Goal: Transaction & Acquisition: Purchase product/service

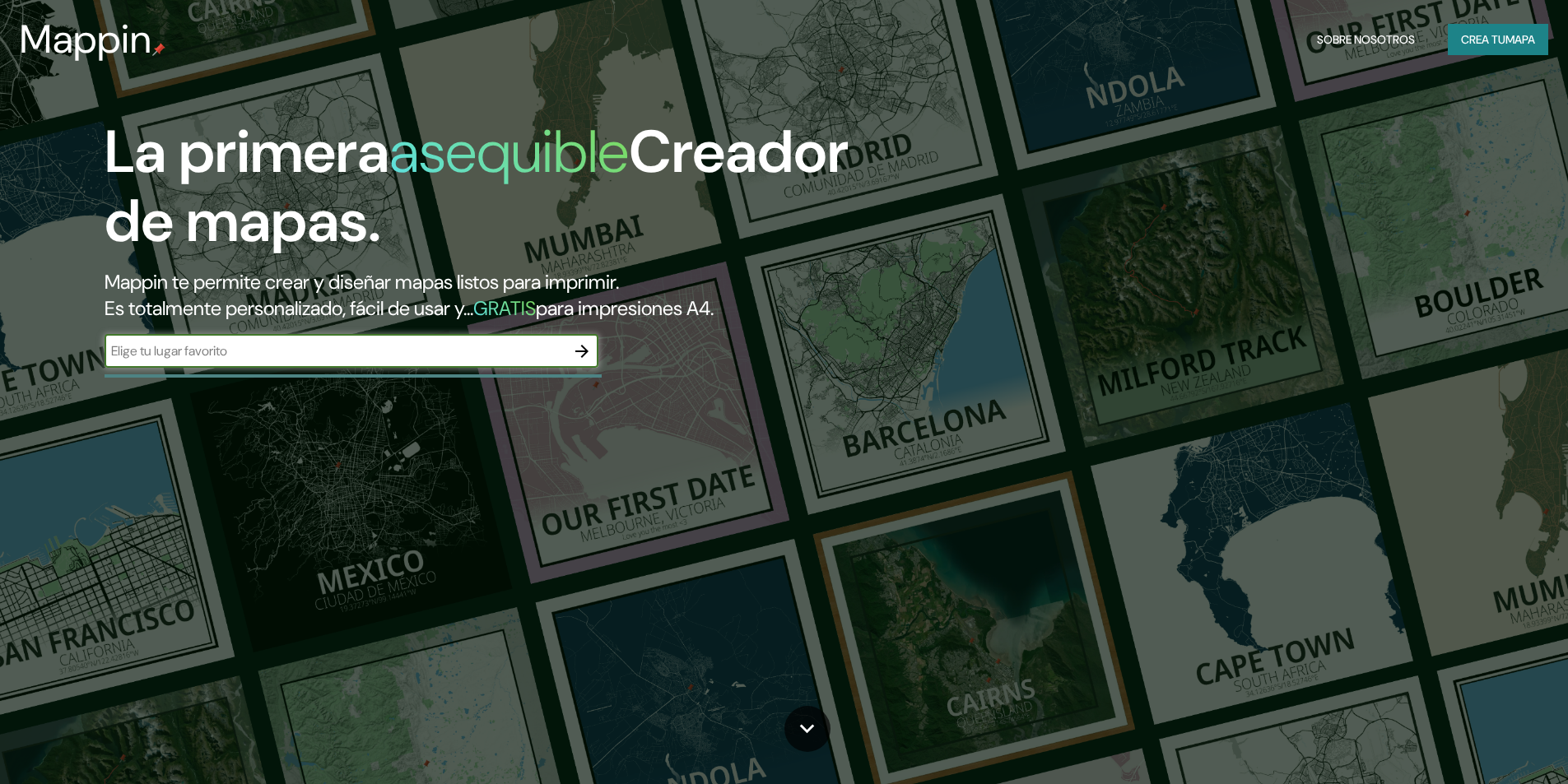
drag, startPoint x: 0, startPoint y: 0, endPoint x: 682, endPoint y: 468, distance: 827.1
click at [729, 443] on div "La primera asequible Creador de mapas. Mappin te permite crear y diseñar mapas …" at bounding box center [784, 392] width 1568 height 784
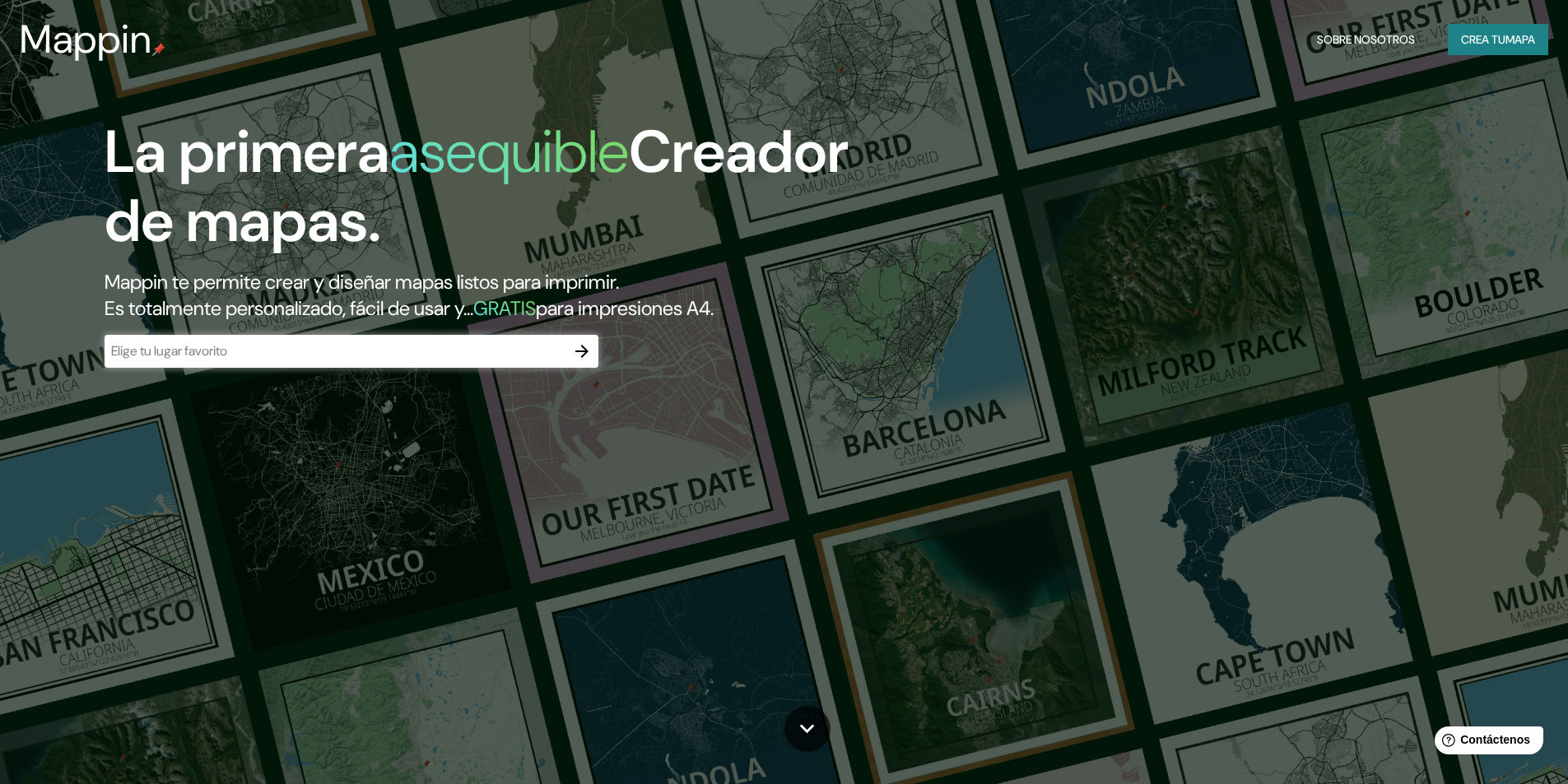
click at [420, 356] on input "text" at bounding box center [334, 351] width 461 height 19
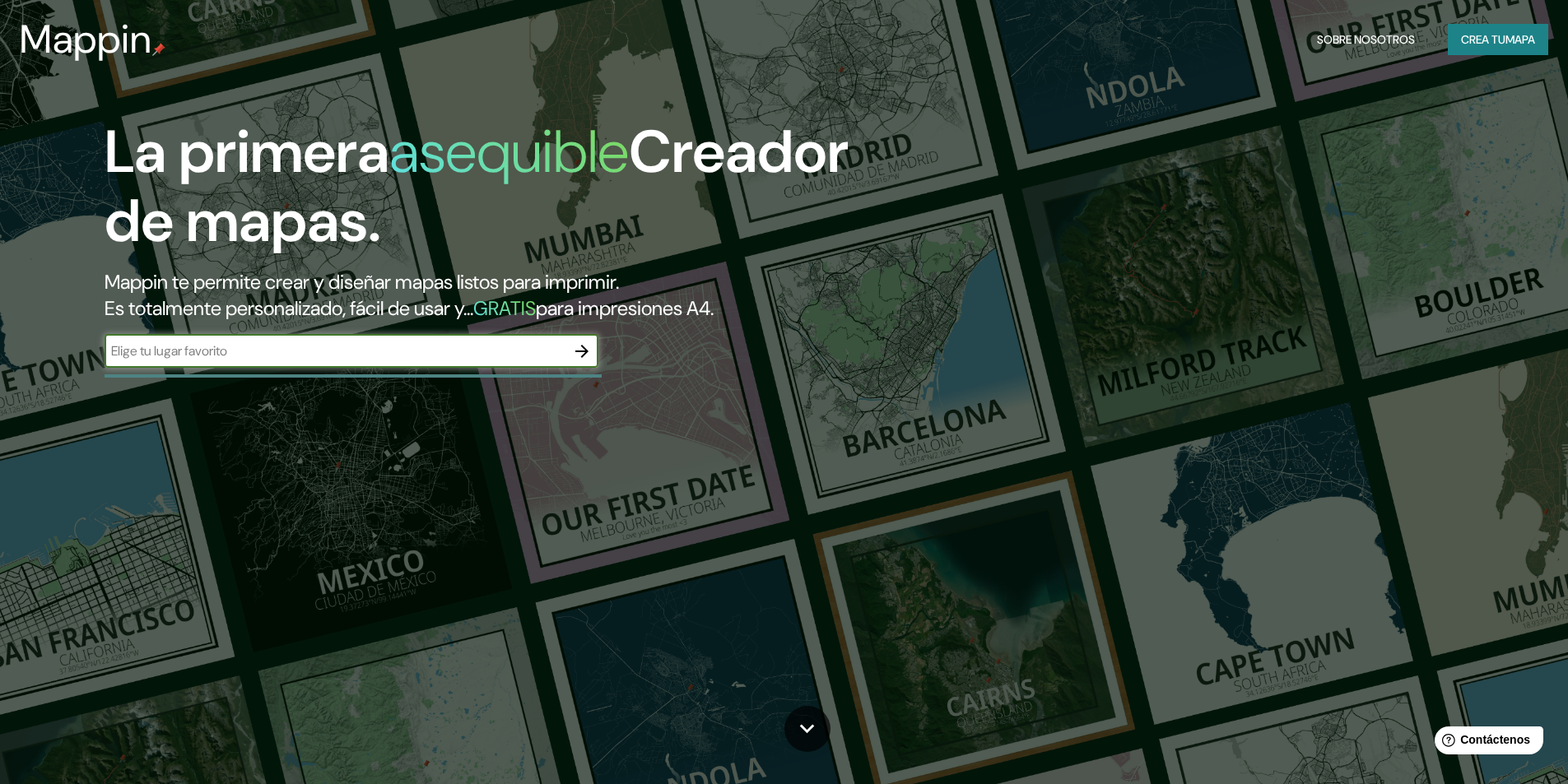
click at [1466, 50] on button "Crea tu mapa" at bounding box center [1498, 40] width 101 height 32
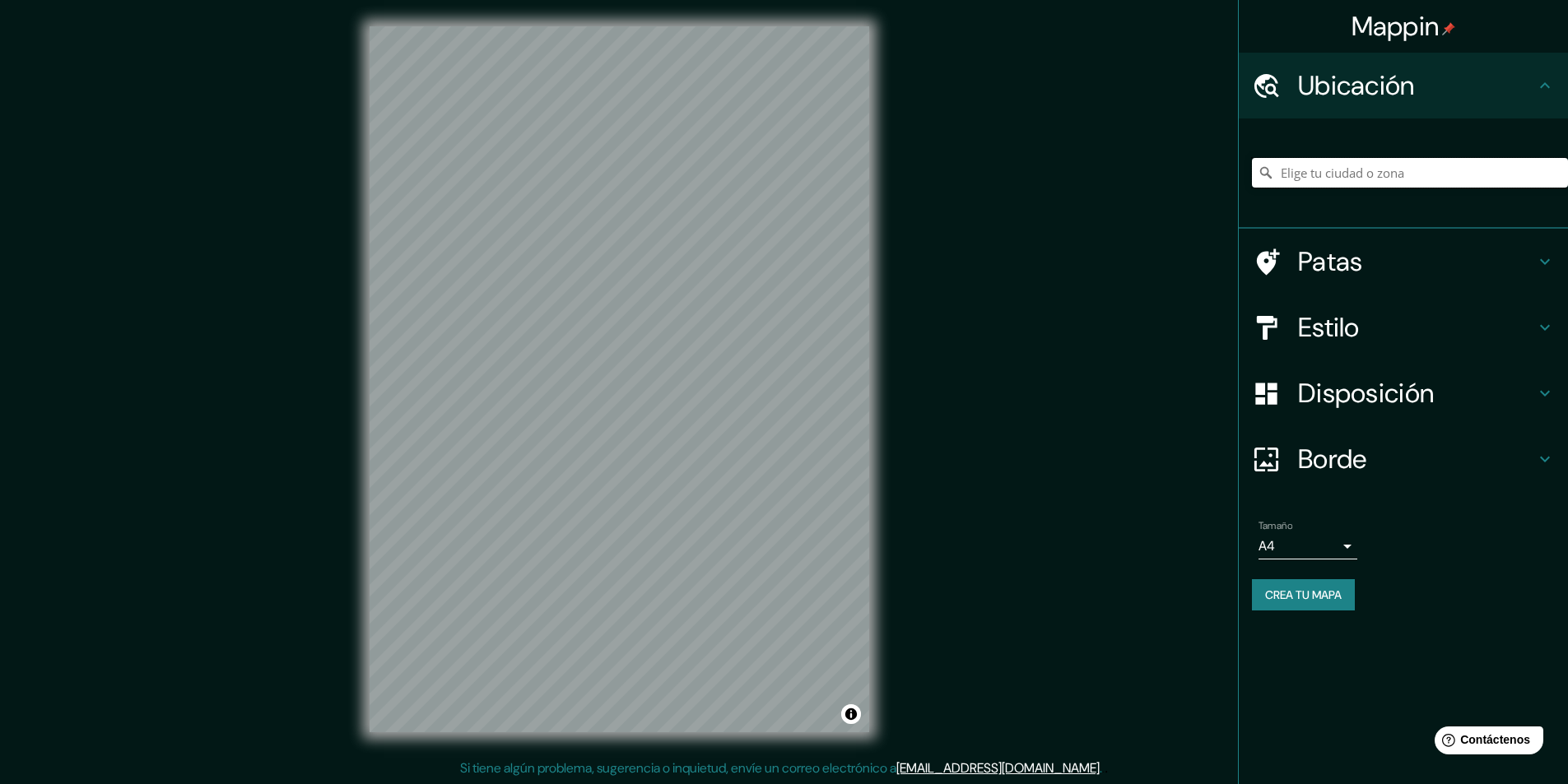
click at [1372, 175] on input "Elige tu ciudad o zona" at bounding box center [1410, 173] width 316 height 30
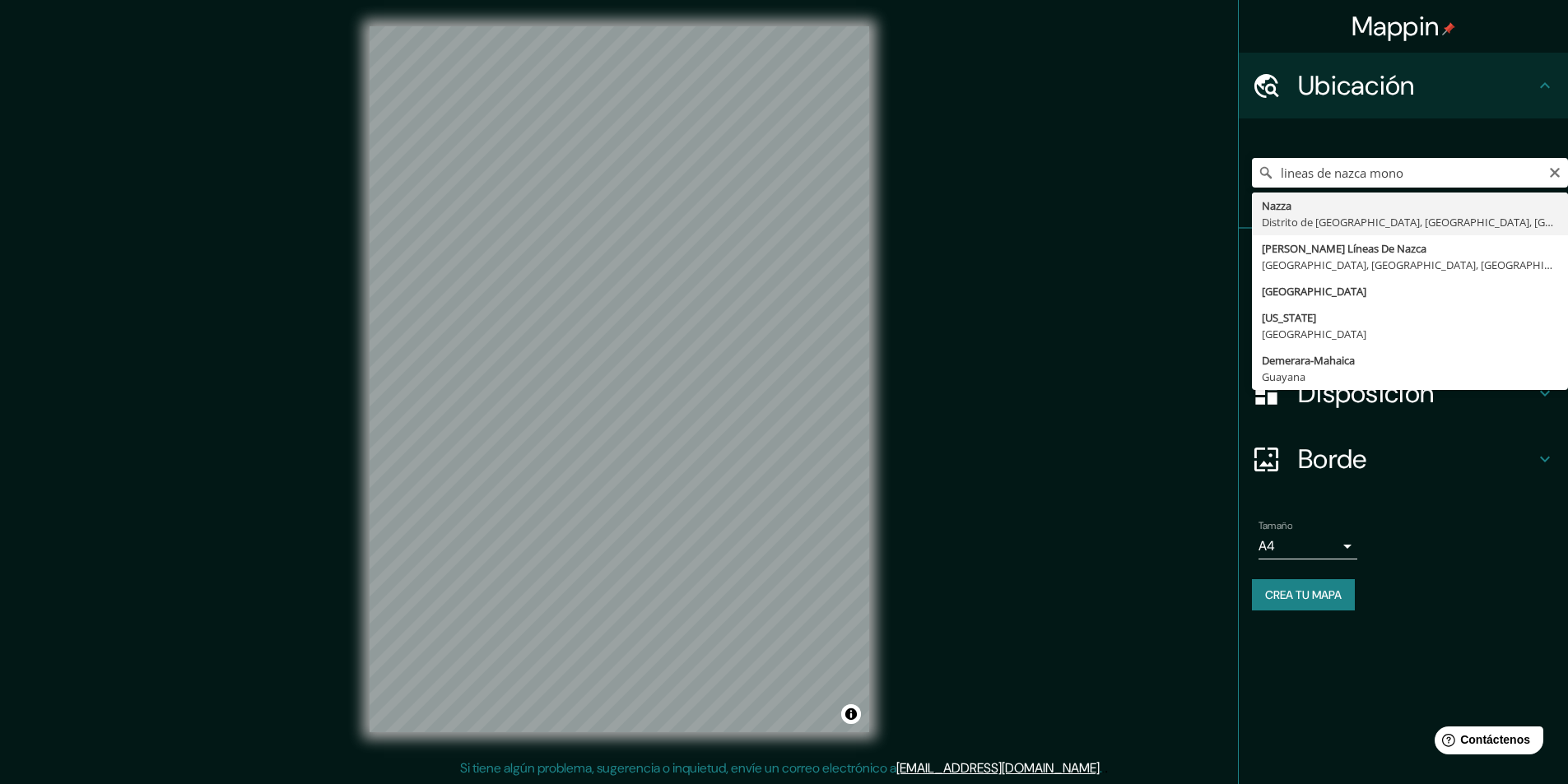
drag, startPoint x: 1380, startPoint y: 250, endPoint x: 1372, endPoint y: 257, distance: 10.6
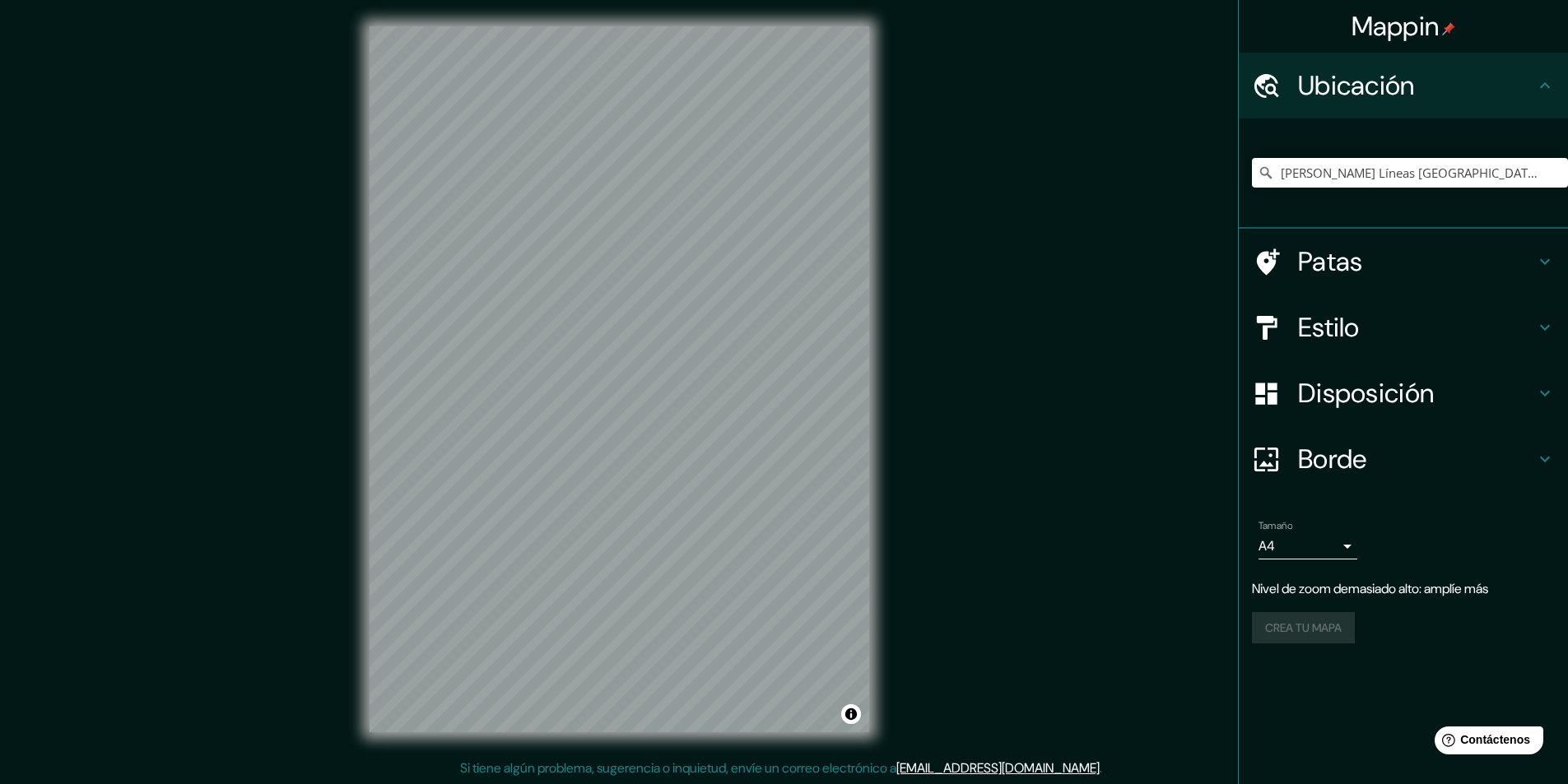
scroll to position [1, 0]
click at [1423, 166] on input "[PERSON_NAME] Líneas [GEOGRAPHIC_DATA], [GEOGRAPHIC_DATA], [GEOGRAPHIC_DATA], […" at bounding box center [1410, 173] width 316 height 30
click at [1431, 187] on input "[PERSON_NAME] Líneas [GEOGRAPHIC_DATA], [GEOGRAPHIC_DATA], [GEOGRAPHIC_DATA], […" at bounding box center [1410, 173] width 316 height 30
click at [1507, 182] on input "[PERSON_NAME] Líneas [GEOGRAPHIC_DATA], [GEOGRAPHIC_DATA], [GEOGRAPHIC_DATA], […" at bounding box center [1410, 173] width 316 height 30
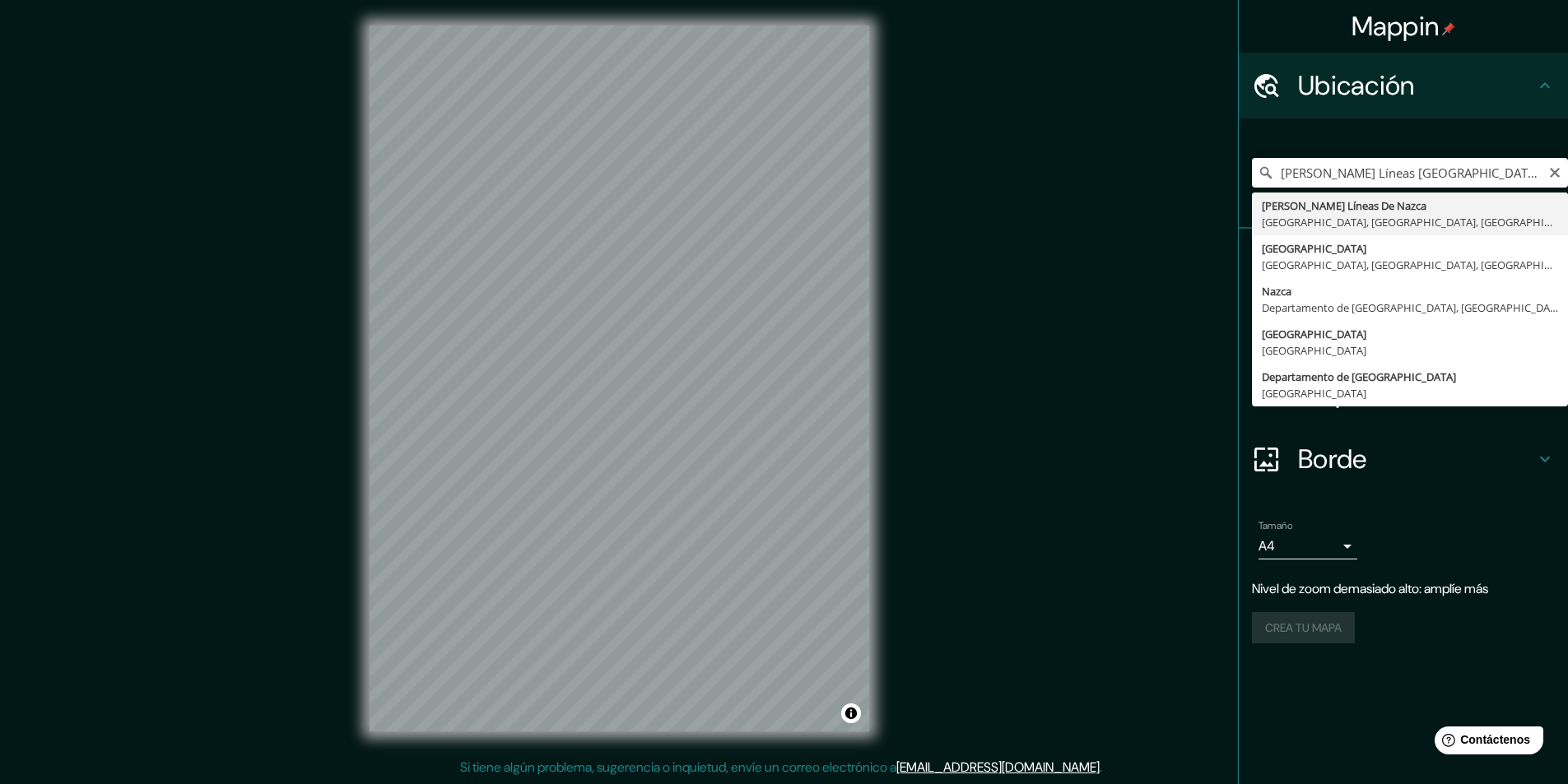
type input "[PERSON_NAME] Líneas [GEOGRAPHIC_DATA], [GEOGRAPHIC_DATA], [GEOGRAPHIC_DATA], […"
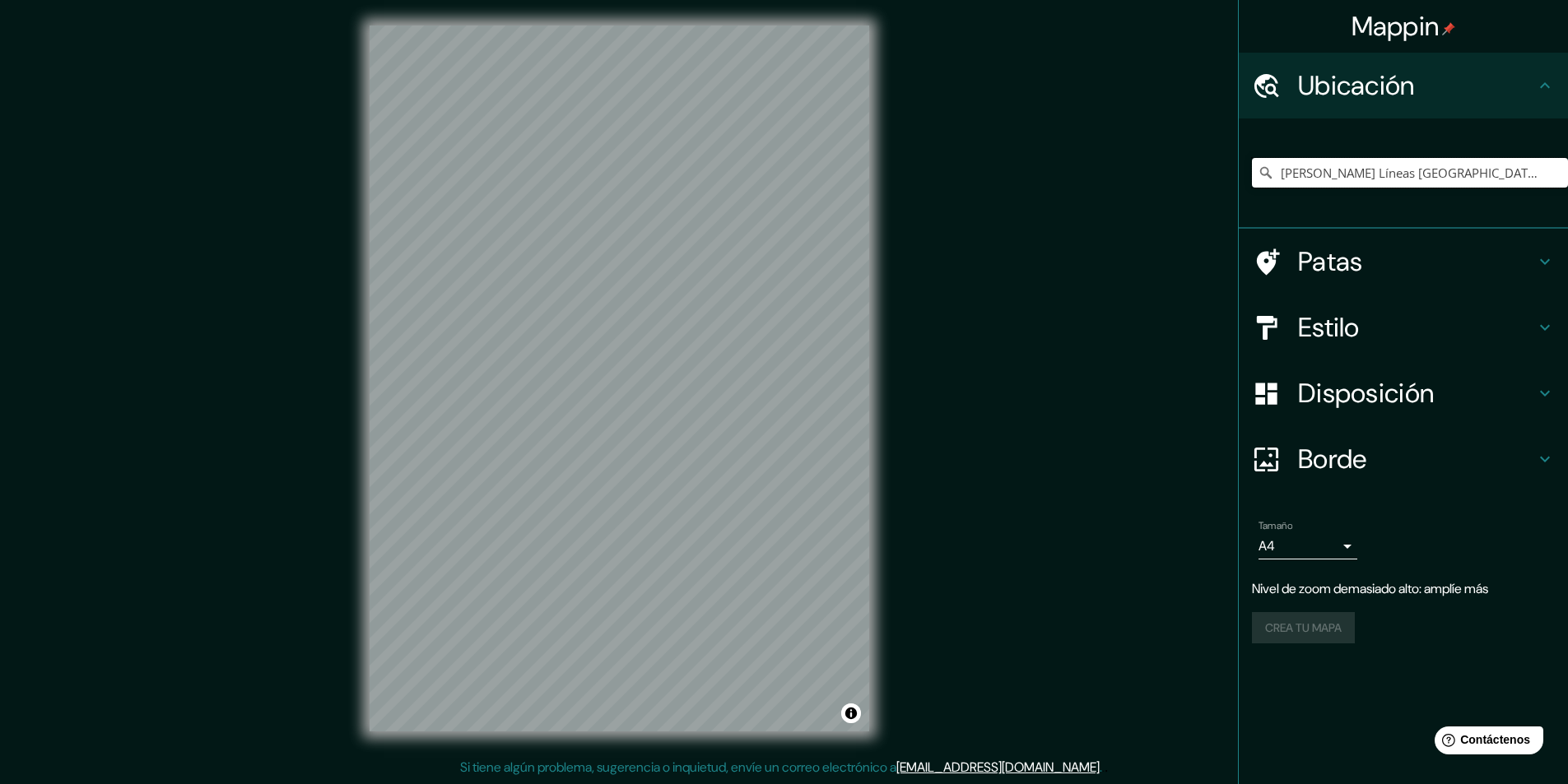
scroll to position [0, 0]
click at [1419, 260] on h4 "Patas" at bounding box center [1416, 261] width 237 height 33
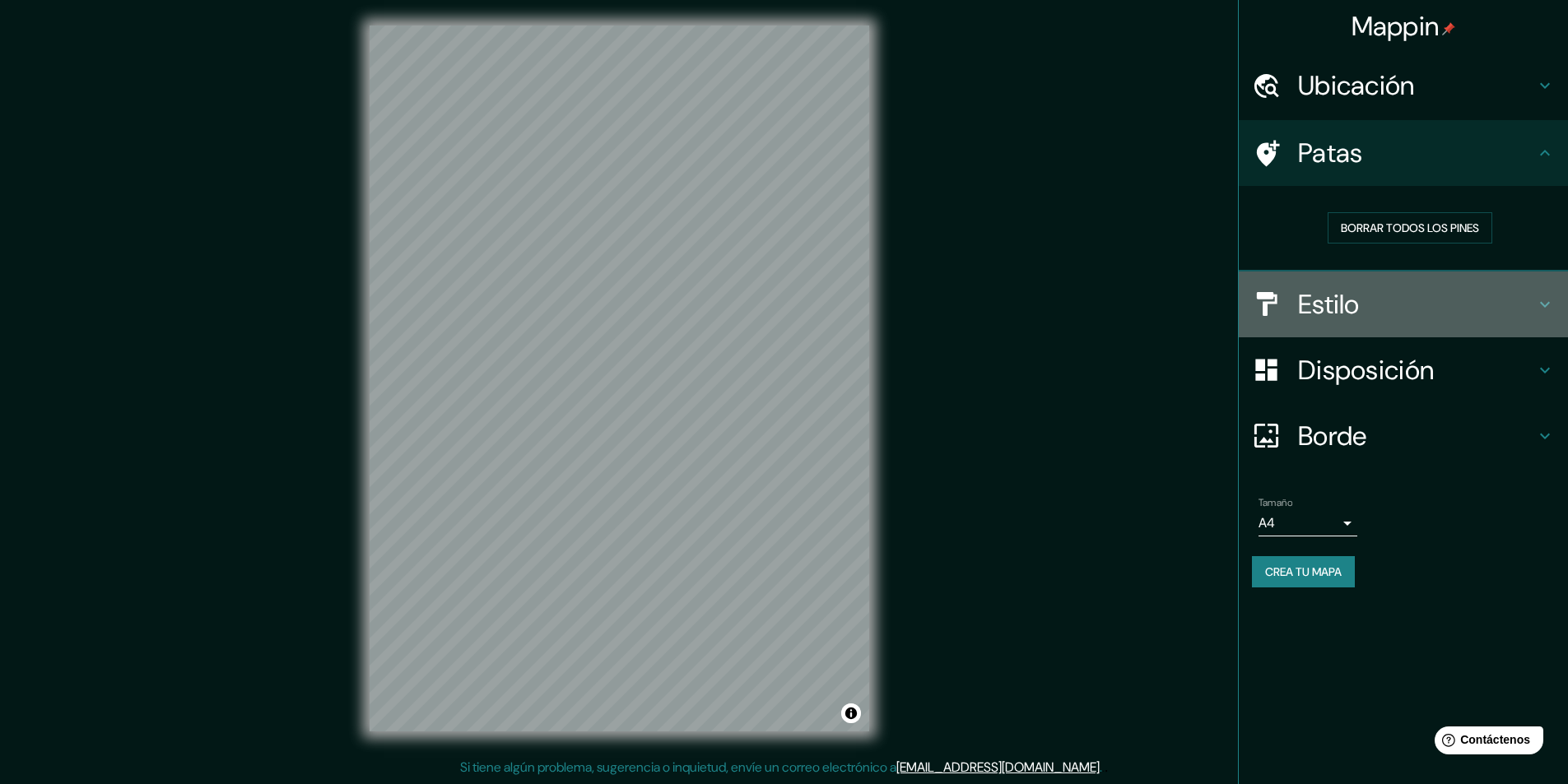
click at [1380, 323] on div "Estilo" at bounding box center [1402, 304] width 329 height 66
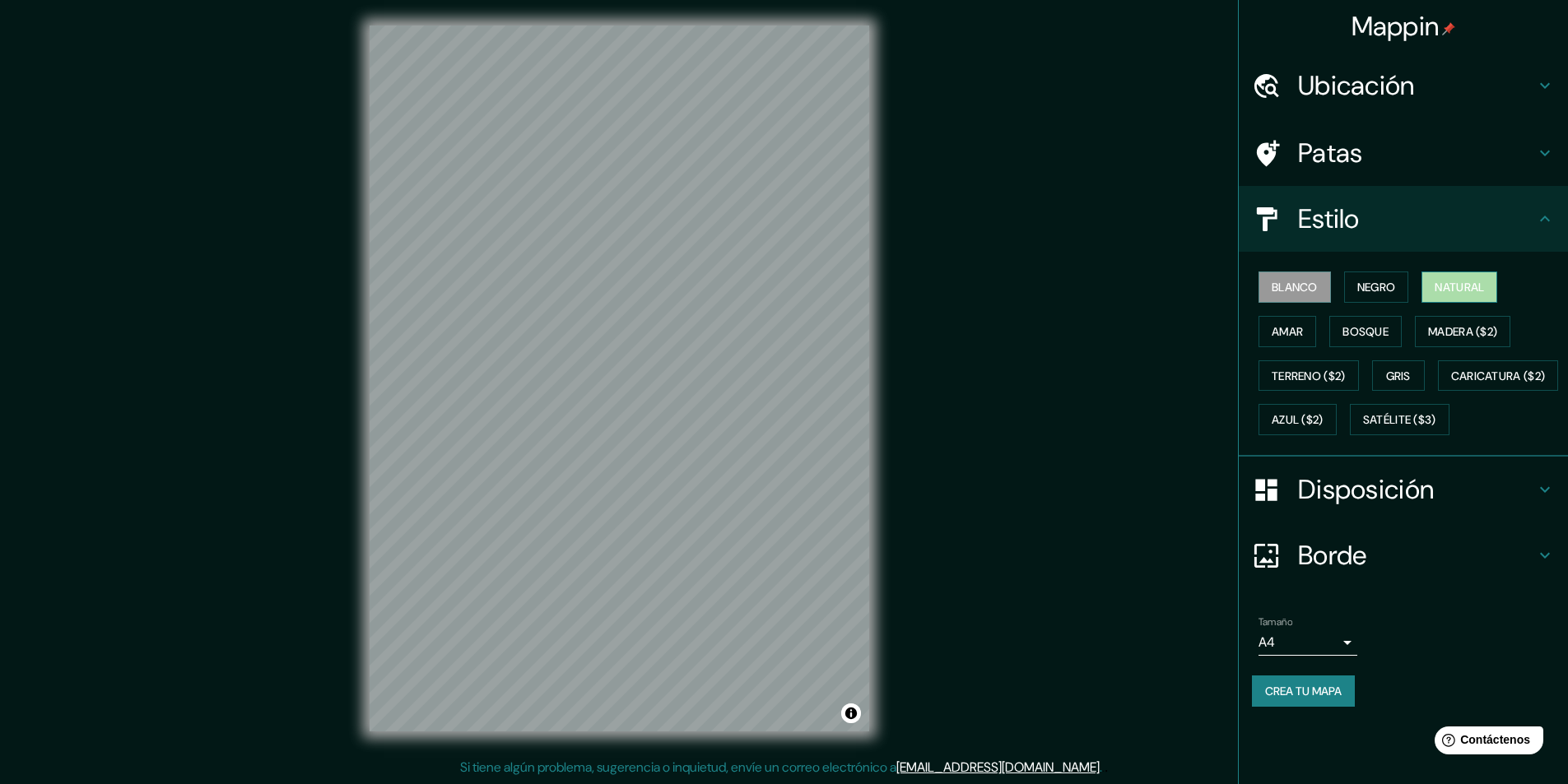
click at [1463, 279] on font "Natural" at bounding box center [1459, 287] width 49 height 15
click at [1335, 372] on font "Terreno ($2)" at bounding box center [1309, 376] width 75 height 15
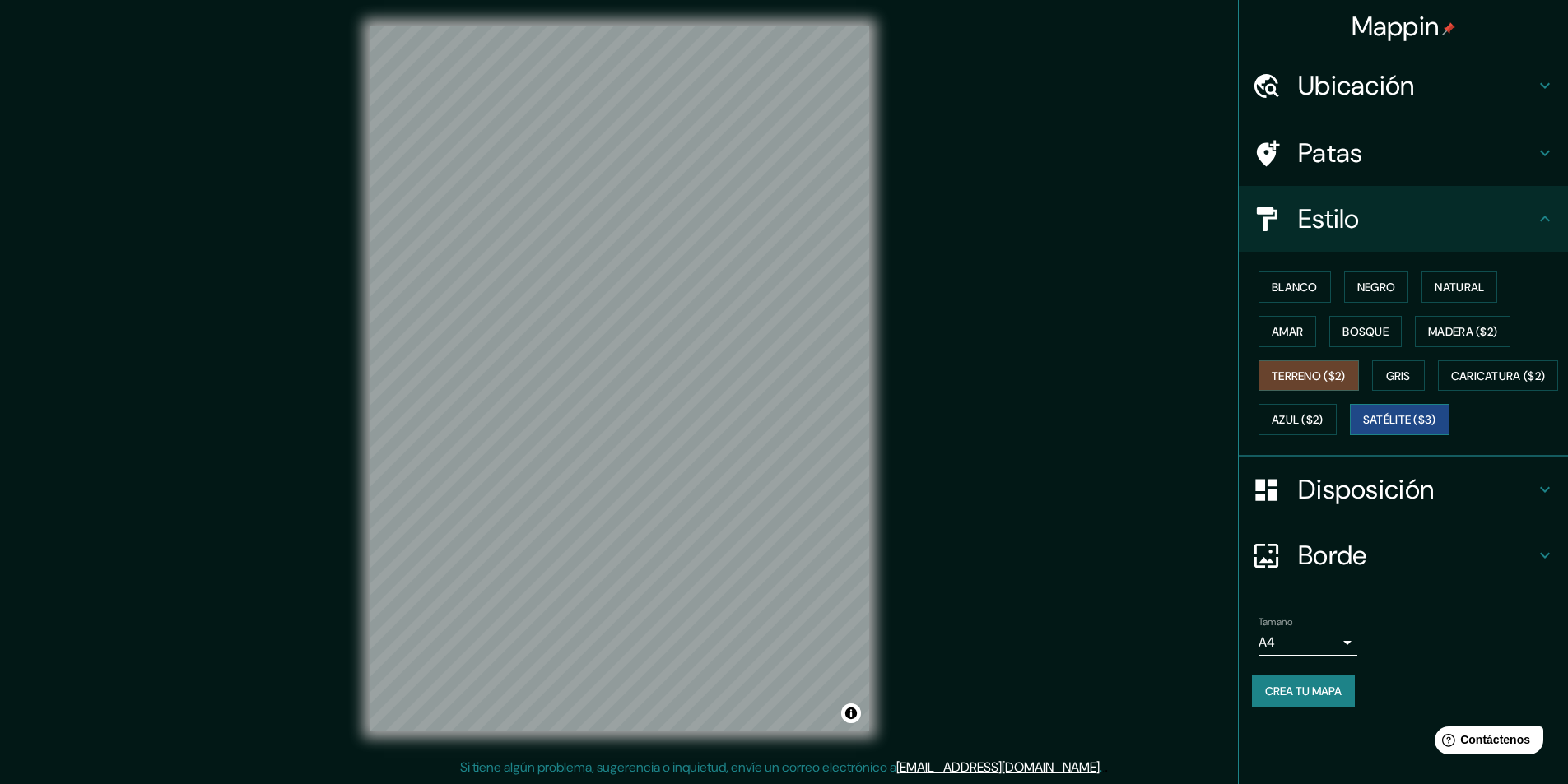
click at [1363, 430] on font "Satélite ($3)" at bounding box center [1399, 419] width 74 height 21
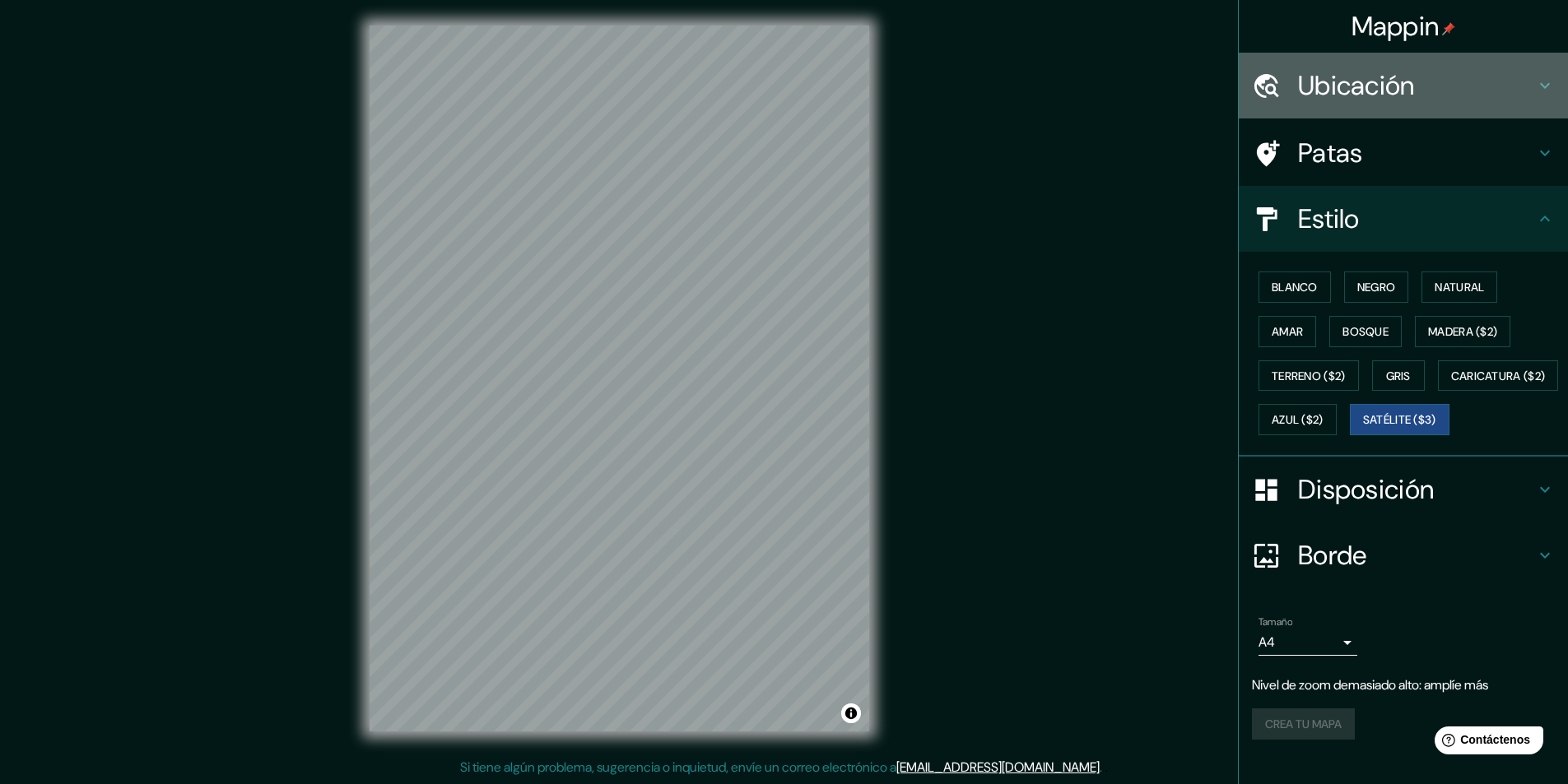
click at [1364, 67] on div "Ubicación" at bounding box center [1402, 86] width 329 height 66
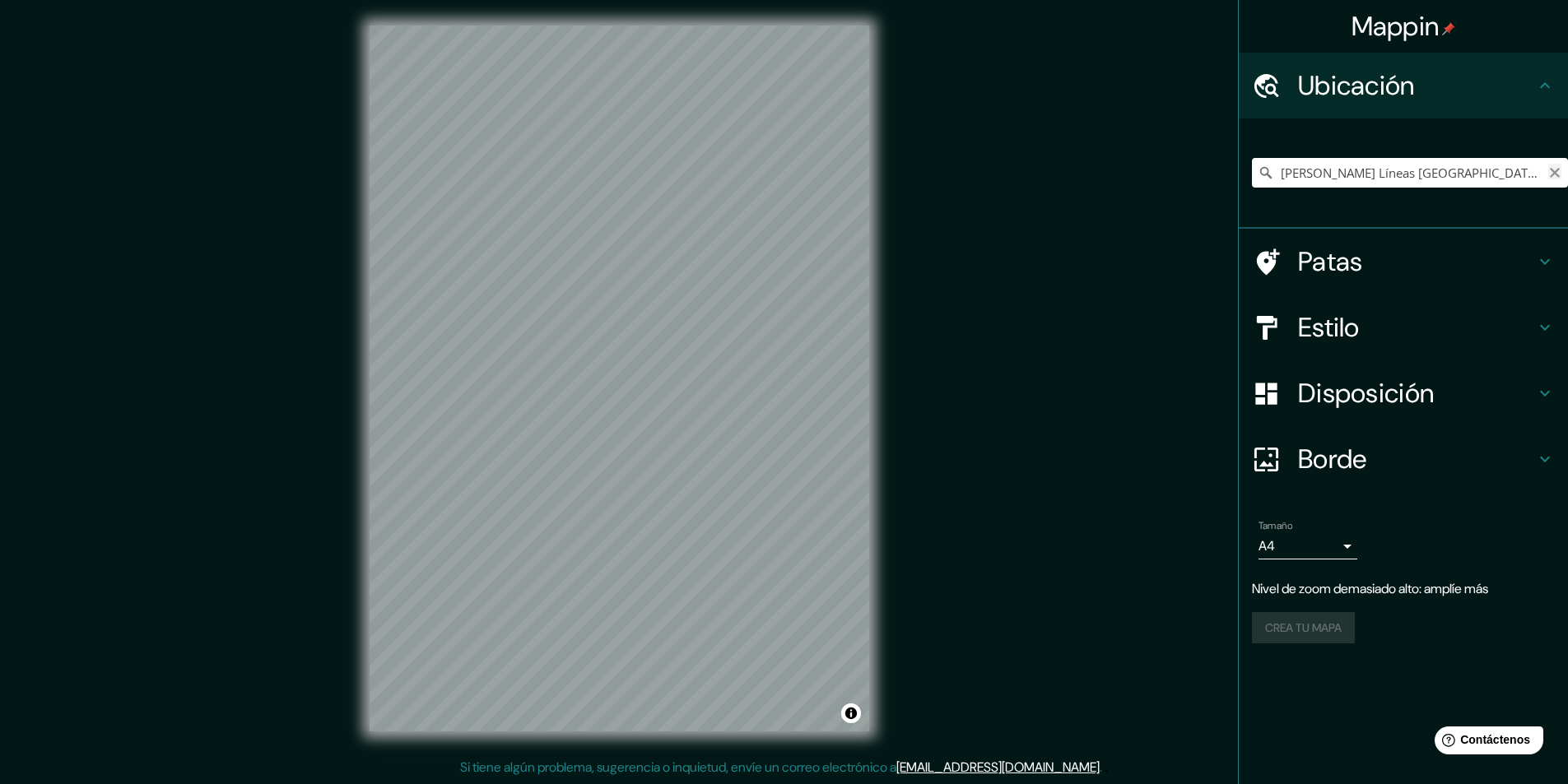
click at [1557, 172] on icon "Claro" at bounding box center [1555, 172] width 13 height 13
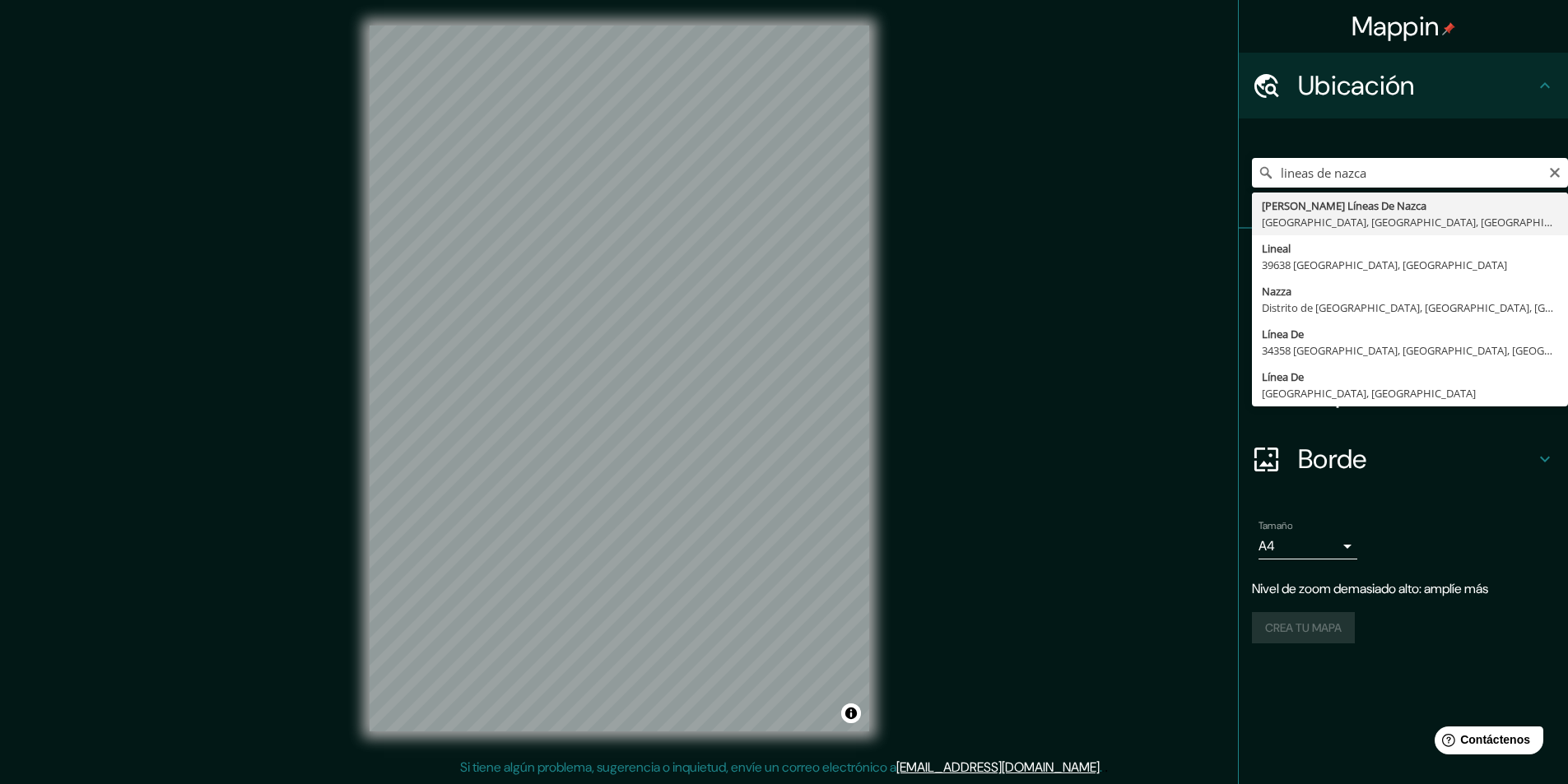
type input "[PERSON_NAME] Líneas [GEOGRAPHIC_DATA], [GEOGRAPHIC_DATA], [GEOGRAPHIC_DATA], […"
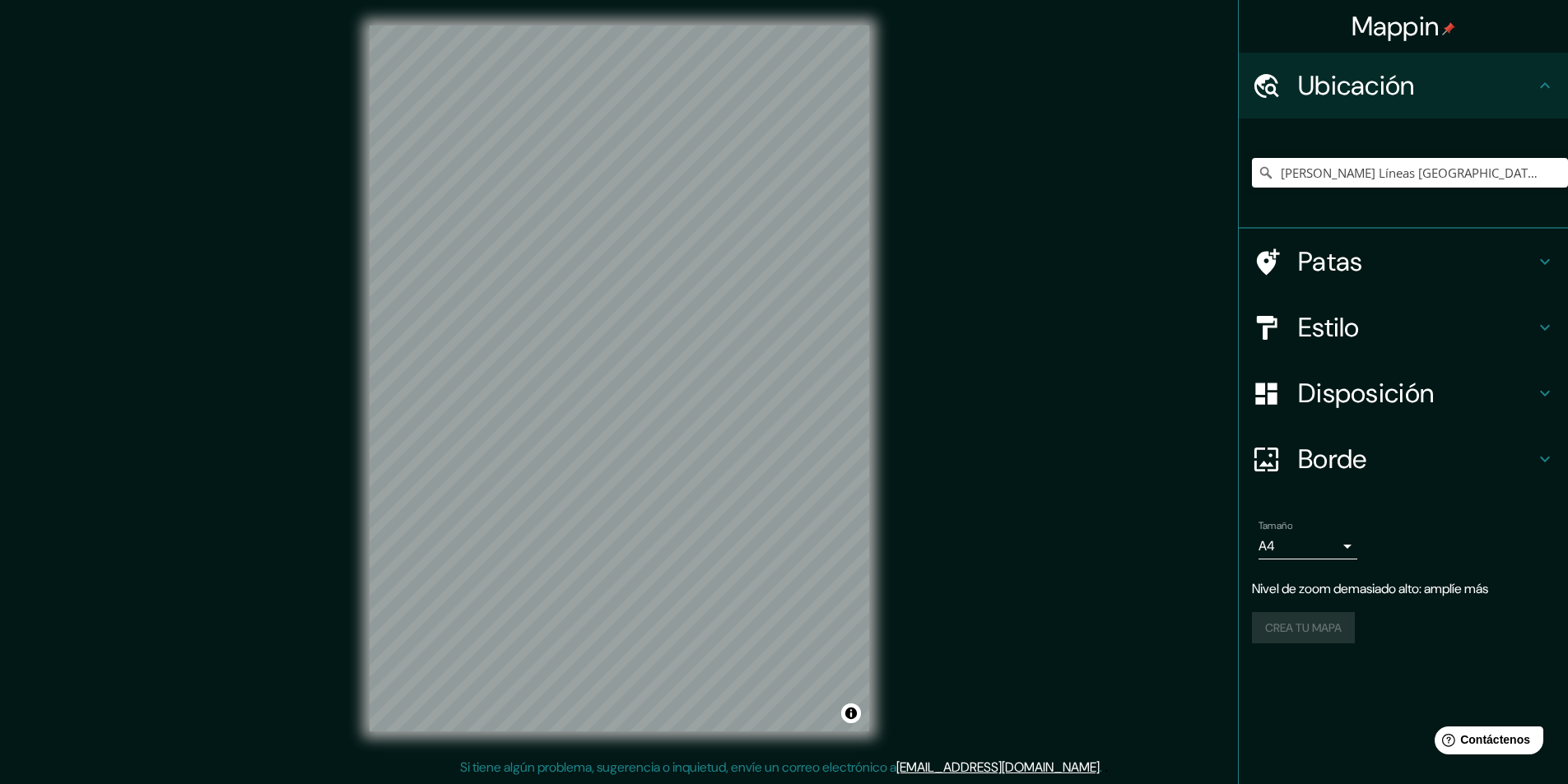
drag, startPoint x: 1309, startPoint y: 207, endPoint x: 1011, endPoint y: 153, distance: 302.9
click at [1011, 153] on div "Mappin Ubicación [PERSON_NAME] Líneas [GEOGRAPHIC_DATA], [GEOGRAPHIC_DATA], [GE…" at bounding box center [784, 391] width 1568 height 785
click at [1562, 172] on input "[PERSON_NAME] Líneas [GEOGRAPHIC_DATA], [GEOGRAPHIC_DATA], [GEOGRAPHIC_DATA], […" at bounding box center [1410, 173] width 316 height 30
click at [1559, 172] on icon "Claro" at bounding box center [1555, 172] width 13 height 13
paste input "7VV6+6HH, El Ingenio 11350"
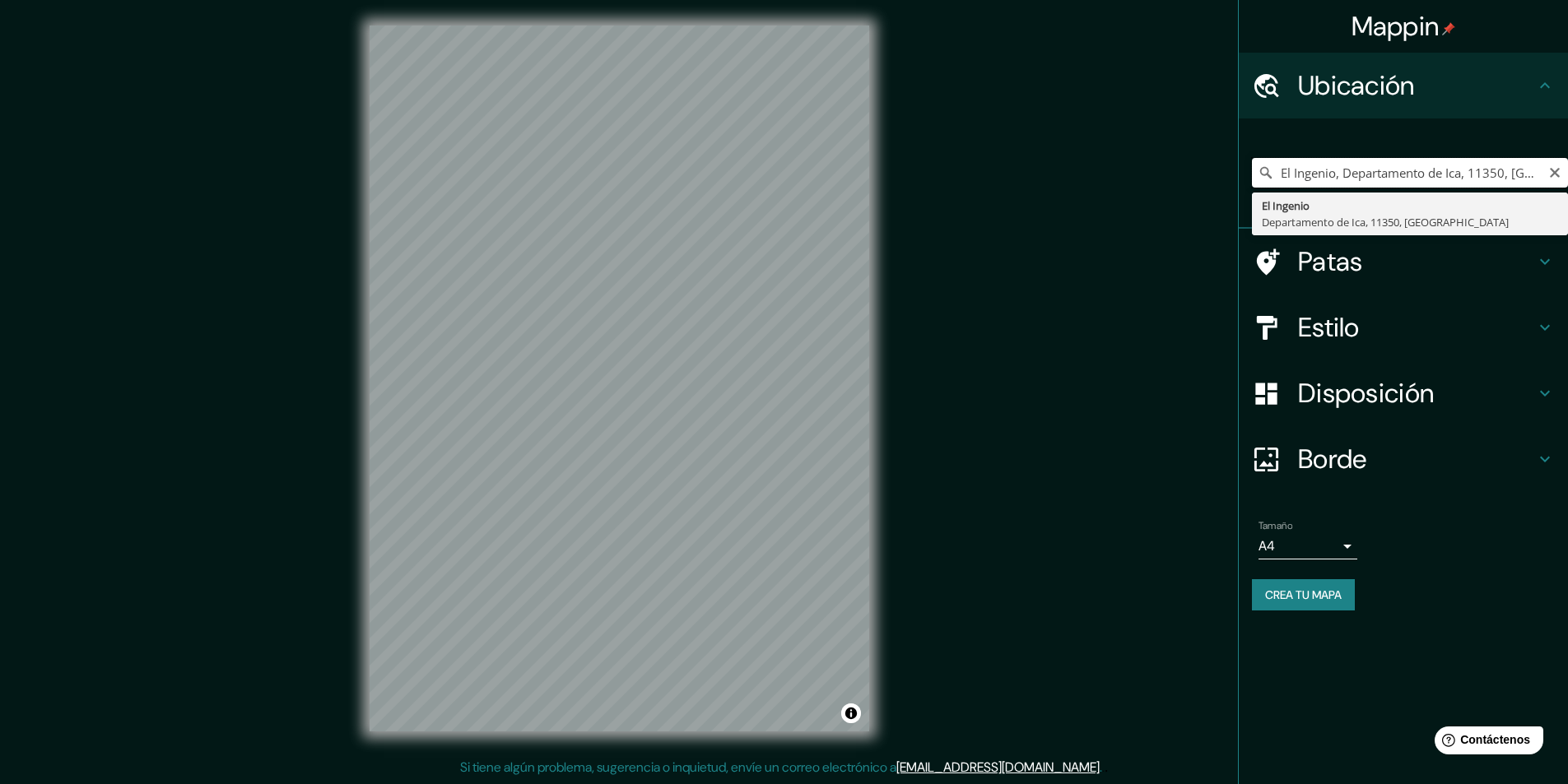
click at [1464, 175] on input "El Ingenio, Departamento de Ica, 11350, [GEOGRAPHIC_DATA]" at bounding box center [1410, 173] width 316 height 30
click at [1068, 290] on div "Mappin Ubicación El Ingenio, [GEOGRAPHIC_DATA], 11350, [GEOGRAPHIC_DATA] El Ing…" at bounding box center [784, 391] width 1568 height 785
click at [1461, 181] on input "El Ingenio, Departamento de Ica, 11350, [GEOGRAPHIC_DATA]" at bounding box center [1410, 173] width 316 height 30
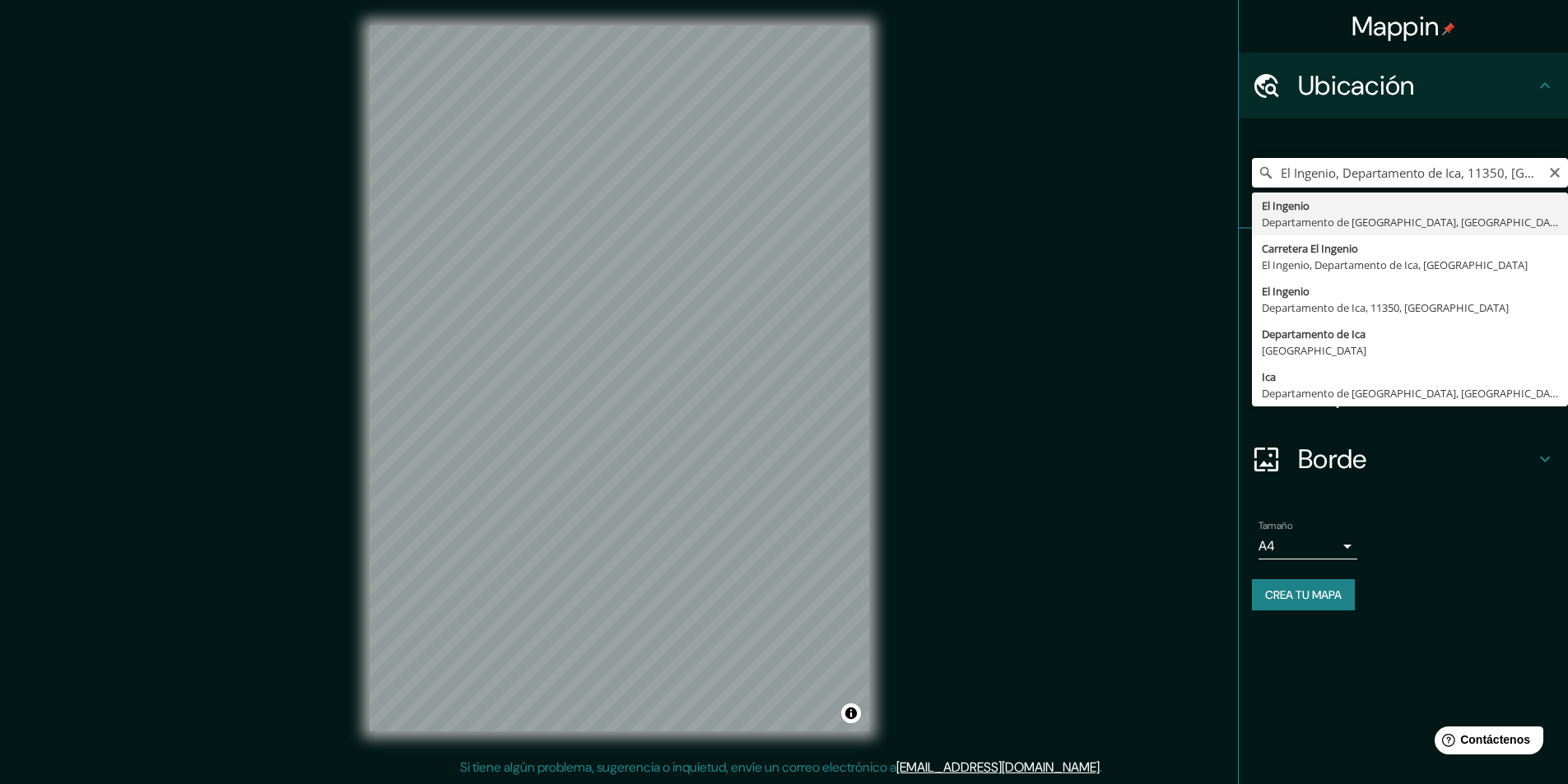
type input "El Ingenio, Departamento de Ica, [GEOGRAPHIC_DATA]"
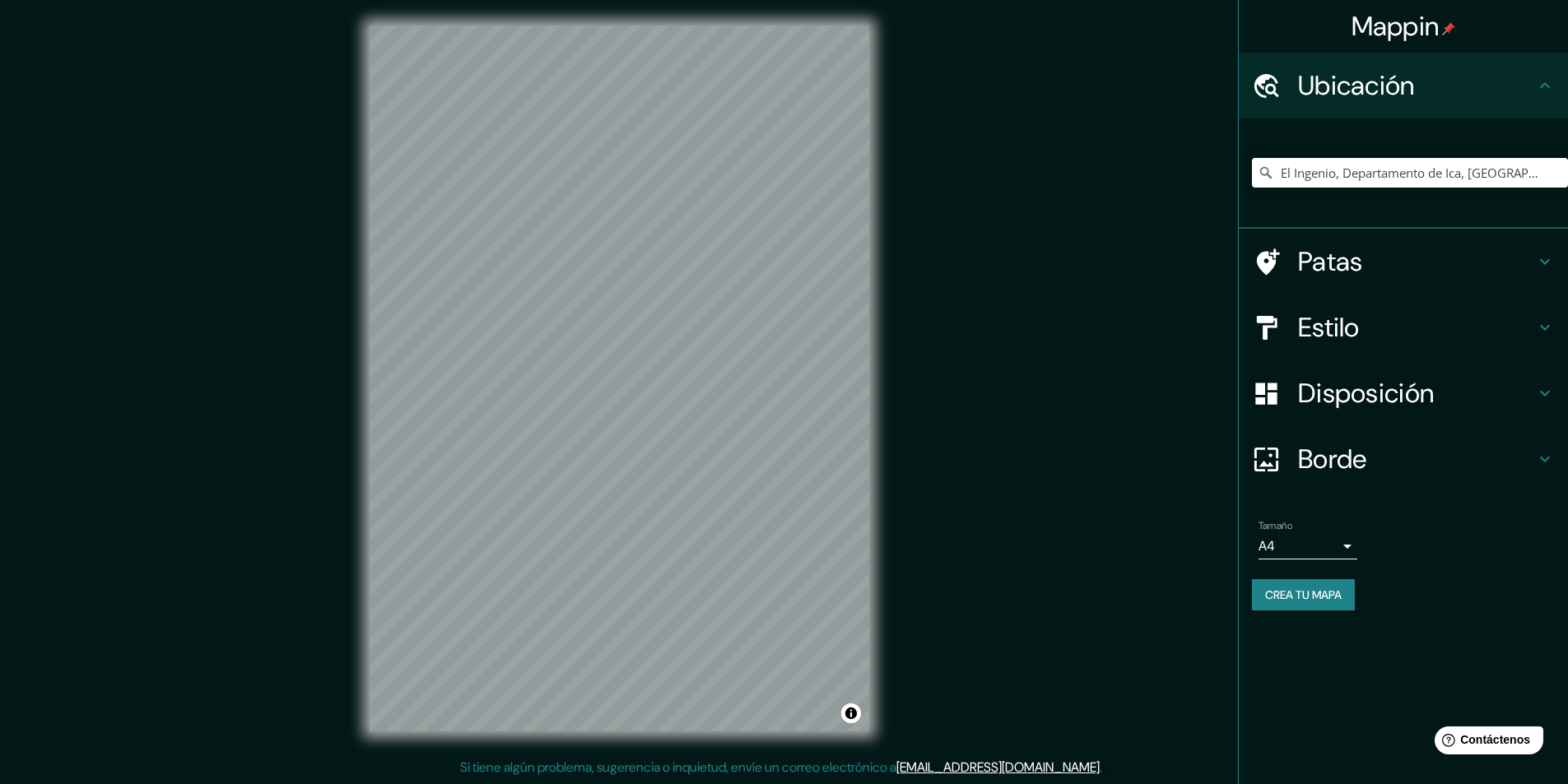
click at [887, 410] on div "© Mapbox © OpenStreetMap Improve this map © Maxar" at bounding box center [619, 378] width 552 height 758
click at [916, 586] on div "Mappin Ubicación El Ingenio, [GEOGRAPHIC_DATA], [GEOGRAPHIC_DATA] [GEOGRAPHIC_D…" at bounding box center [784, 391] width 1568 height 785
click at [303, 461] on div "Mappin Ubicación El Ingenio, [GEOGRAPHIC_DATA], [GEOGRAPHIC_DATA] [GEOGRAPHIC_D…" at bounding box center [784, 391] width 1568 height 785
click at [965, 696] on div "Mappin Ubicación El Ingenio, [GEOGRAPHIC_DATA], [GEOGRAPHIC_DATA] [GEOGRAPHIC_D…" at bounding box center [784, 391] width 1568 height 785
